Goal: Task Accomplishment & Management: Manage account settings

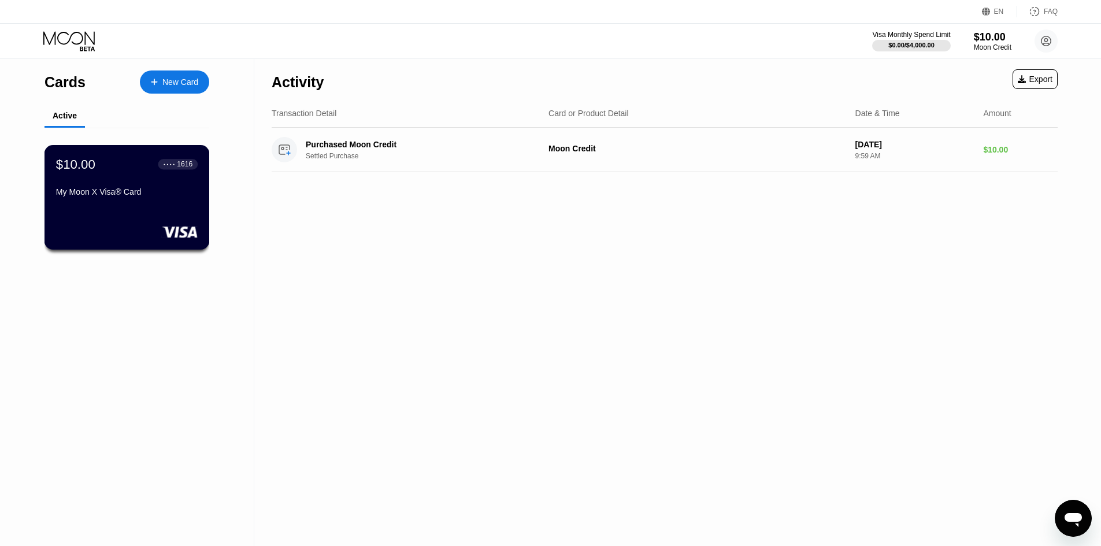
click at [133, 188] on div "$10.00 ● ● ● ● 1616 My Moon X Visa® Card" at bounding box center [127, 179] width 142 height 44
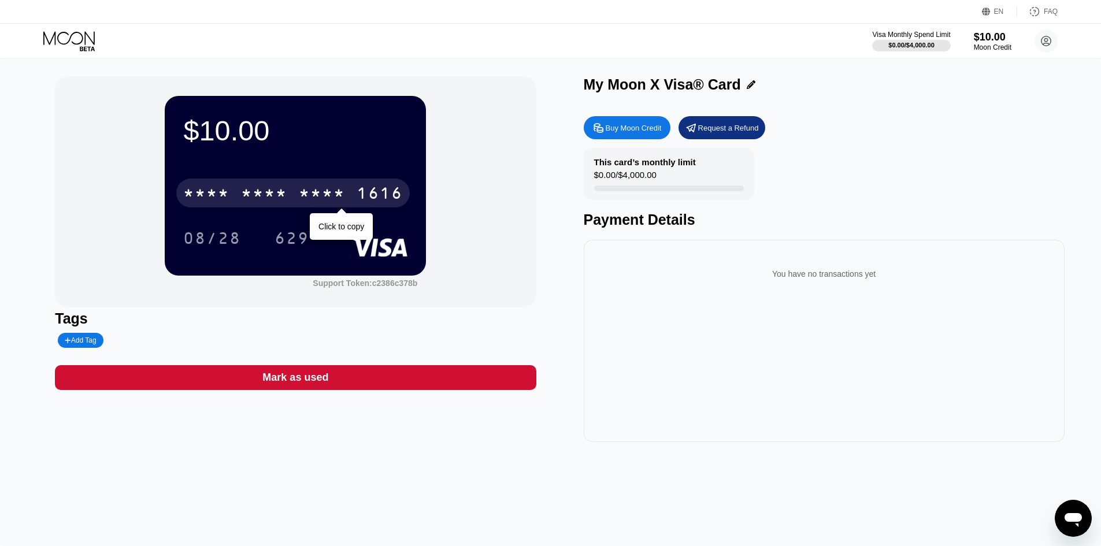
click at [284, 191] on div "* * * *" at bounding box center [264, 194] width 46 height 18
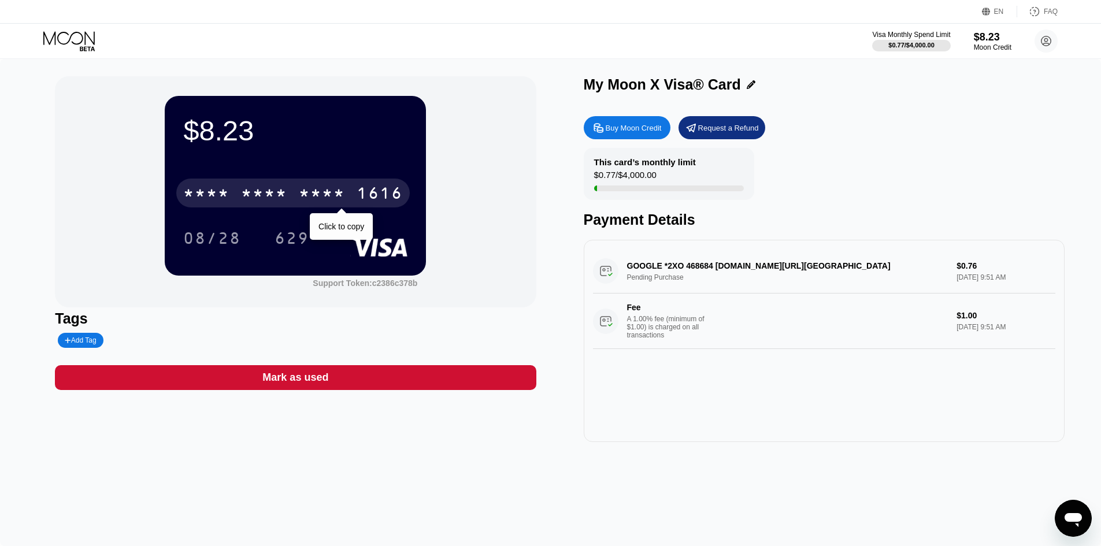
click at [255, 181] on div "* * * * * * * * * * * * 1616" at bounding box center [292, 193] width 233 height 29
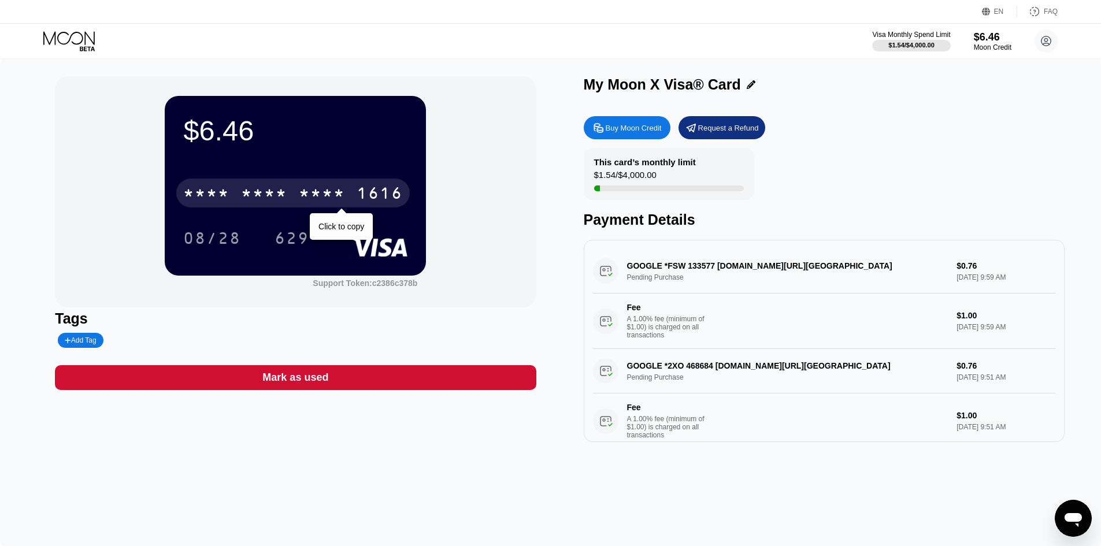
drag, startPoint x: 349, startPoint y: 183, endPoint x: 355, endPoint y: 186, distance: 7.2
click at [349, 182] on div "* * * * * * * * * * * * 1616" at bounding box center [292, 193] width 233 height 29
click at [316, 181] on div "4513 6500 2269 1616" at bounding box center [292, 193] width 233 height 29
click at [348, 206] on div "* * * * * * * * * * * * 1616" at bounding box center [292, 193] width 233 height 29
click at [251, 196] on div "* * * *" at bounding box center [264, 194] width 46 height 18
